Goal: Information Seeking & Learning: Learn about a topic

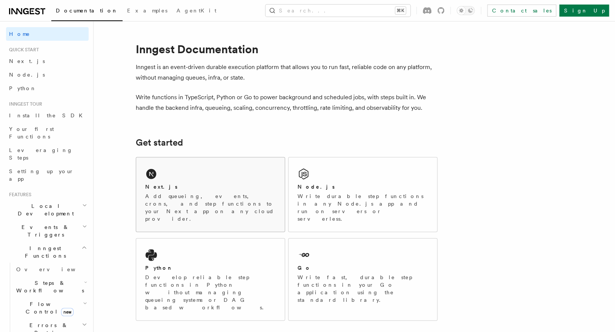
click at [203, 179] on div "Next.js Add queueing, events, crons, and step functions to your Next app on any…" at bounding box center [210, 194] width 149 height 74
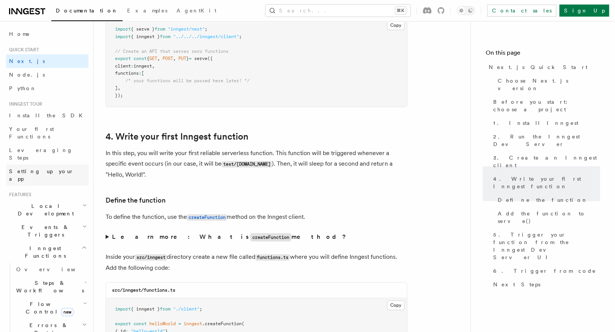
scroll to position [1056, 0]
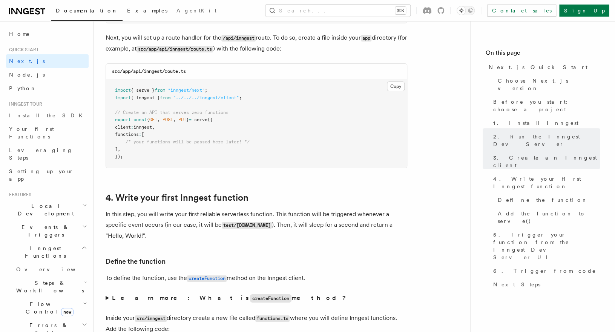
click at [123, 6] on link "Examples" at bounding box center [147, 11] width 49 height 18
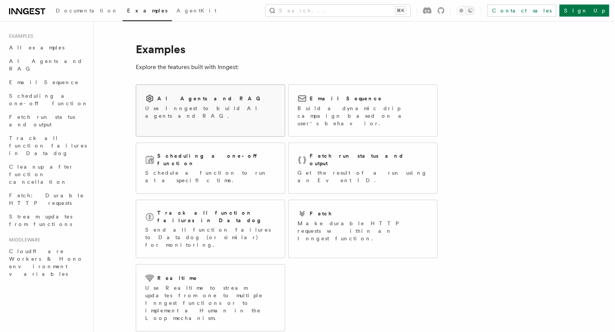
click at [169, 95] on h2 "AI Agents and RAG" at bounding box center [210, 99] width 107 height 8
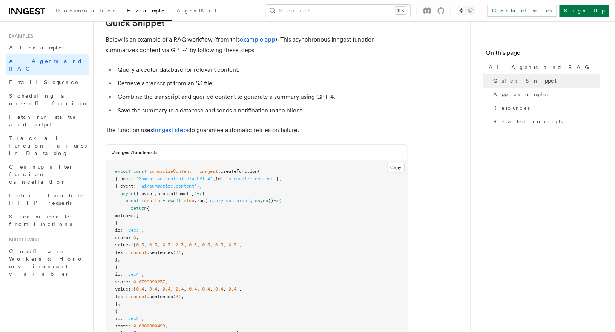
scroll to position [107, 0]
